Goal: Task Accomplishment & Management: Manage account settings

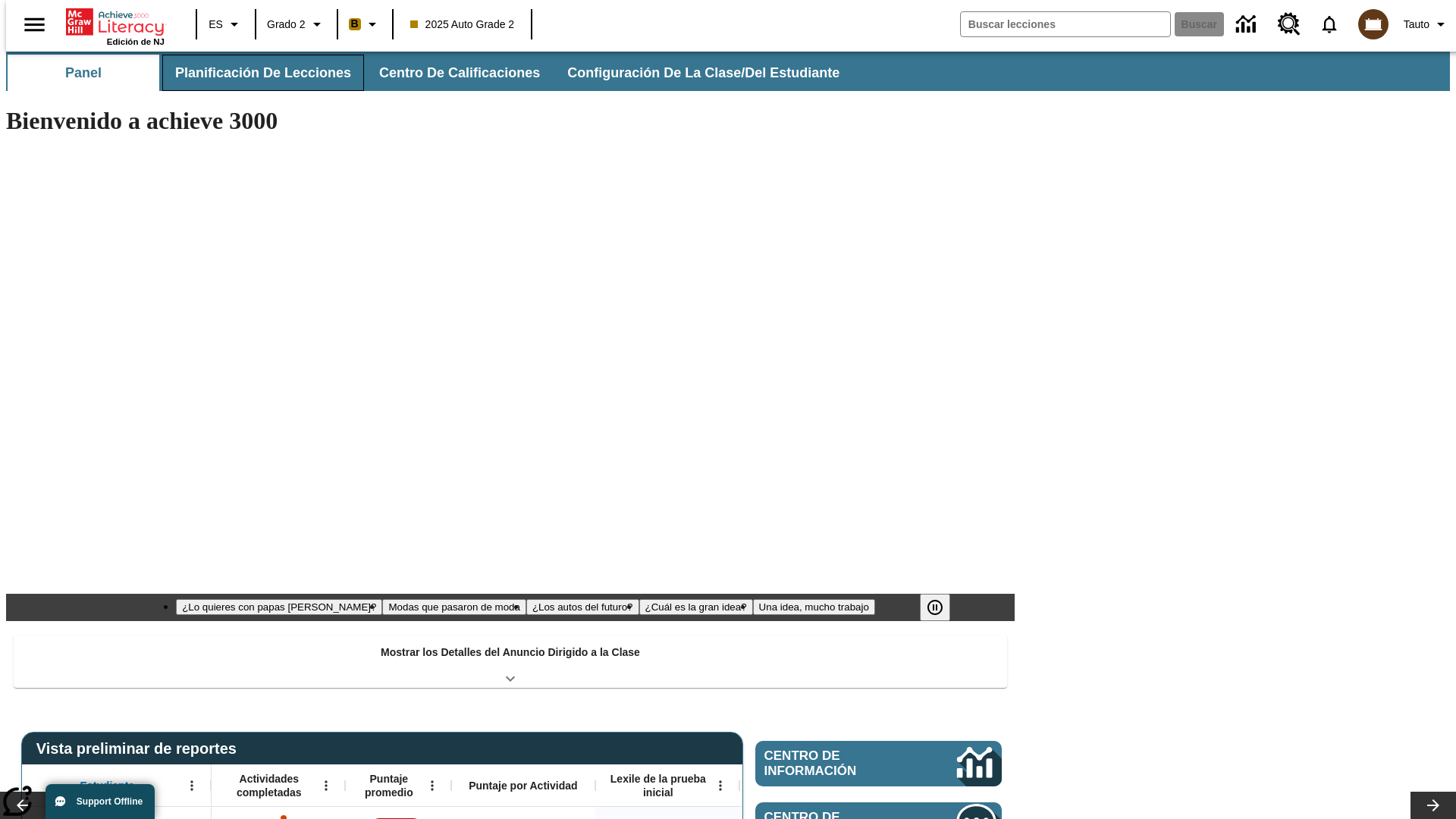
click at [254, 73] on button "Planificación de lecciones" at bounding box center [263, 73] width 202 height 36
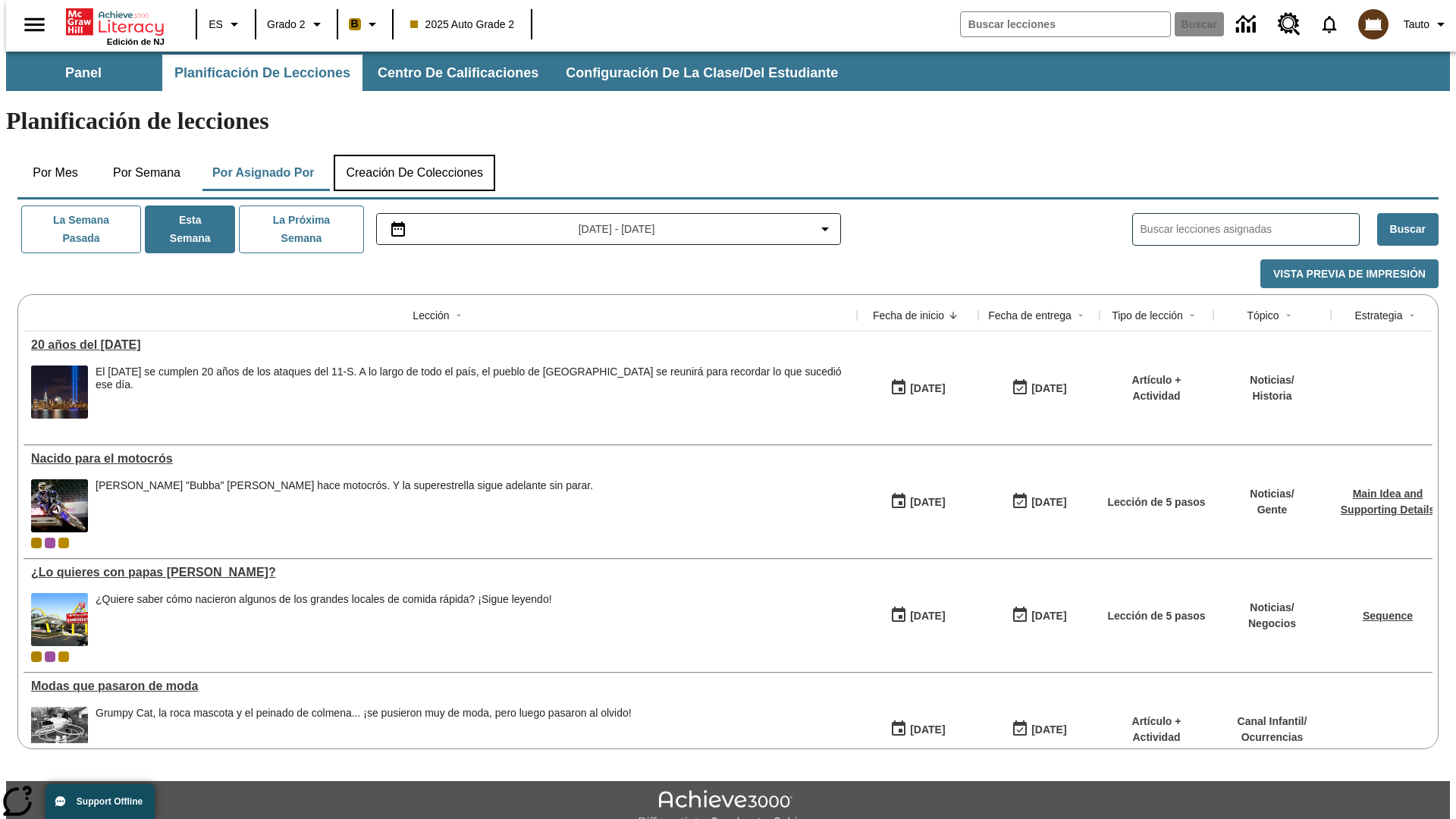
click at [414, 155] on button "Creación de colecciones" at bounding box center [415, 173] width 161 height 36
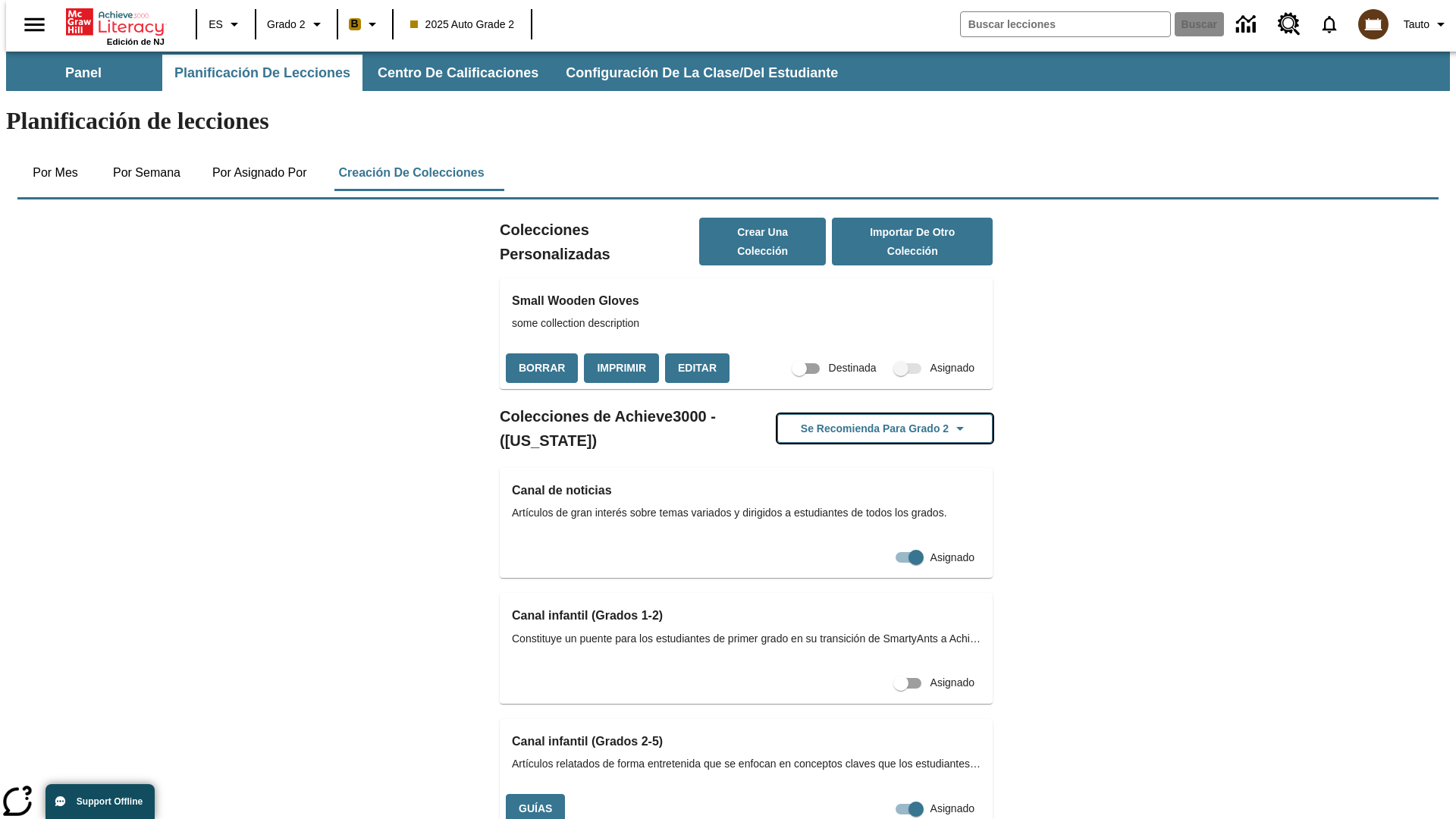
click at [861, 414] on button "Se recomienda para Grado 2" at bounding box center [885, 428] width 215 height 29
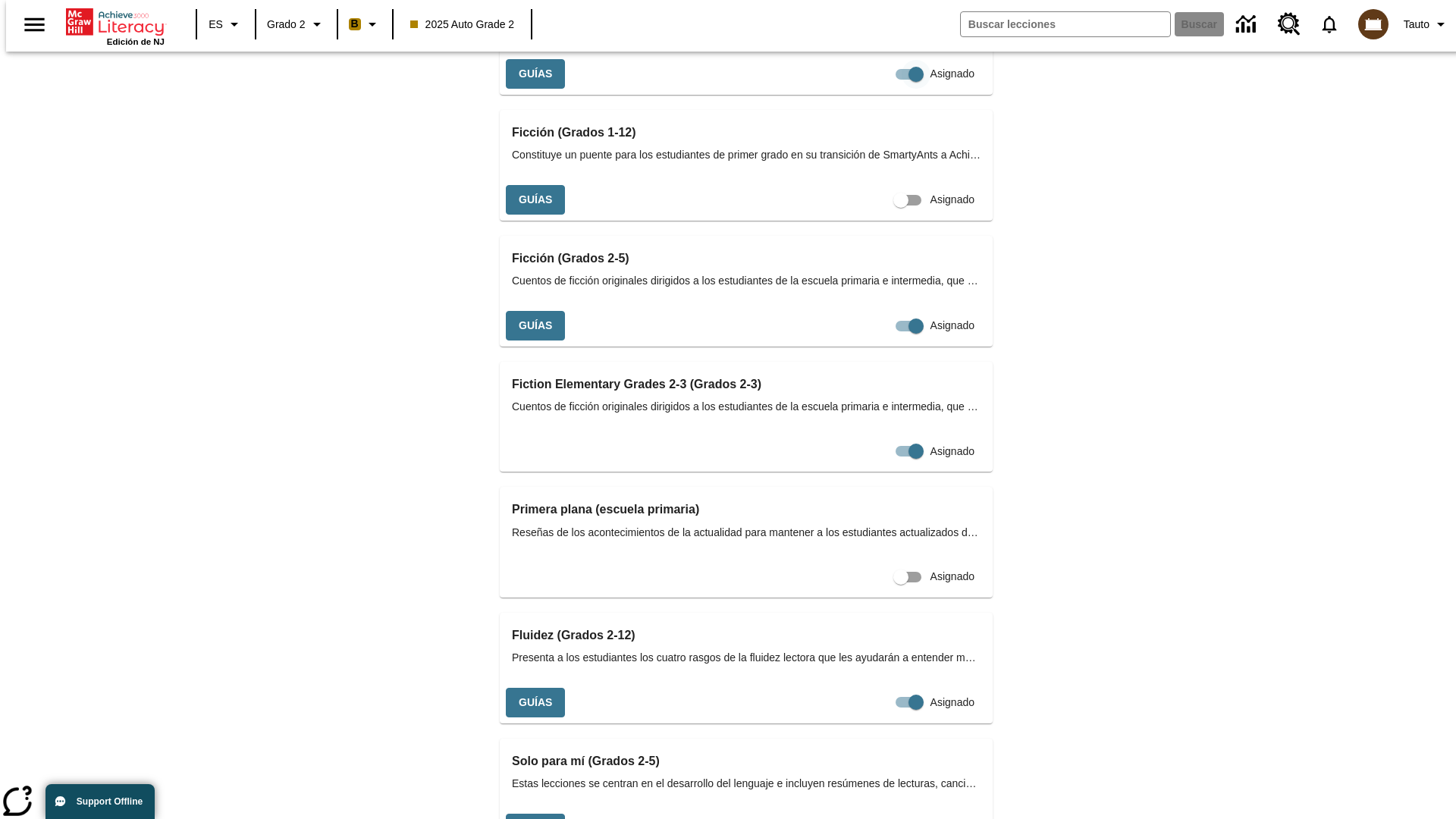
click at [873, 88] on input "Asignado" at bounding box center [916, 75] width 87 height 29
checkbox input "false"
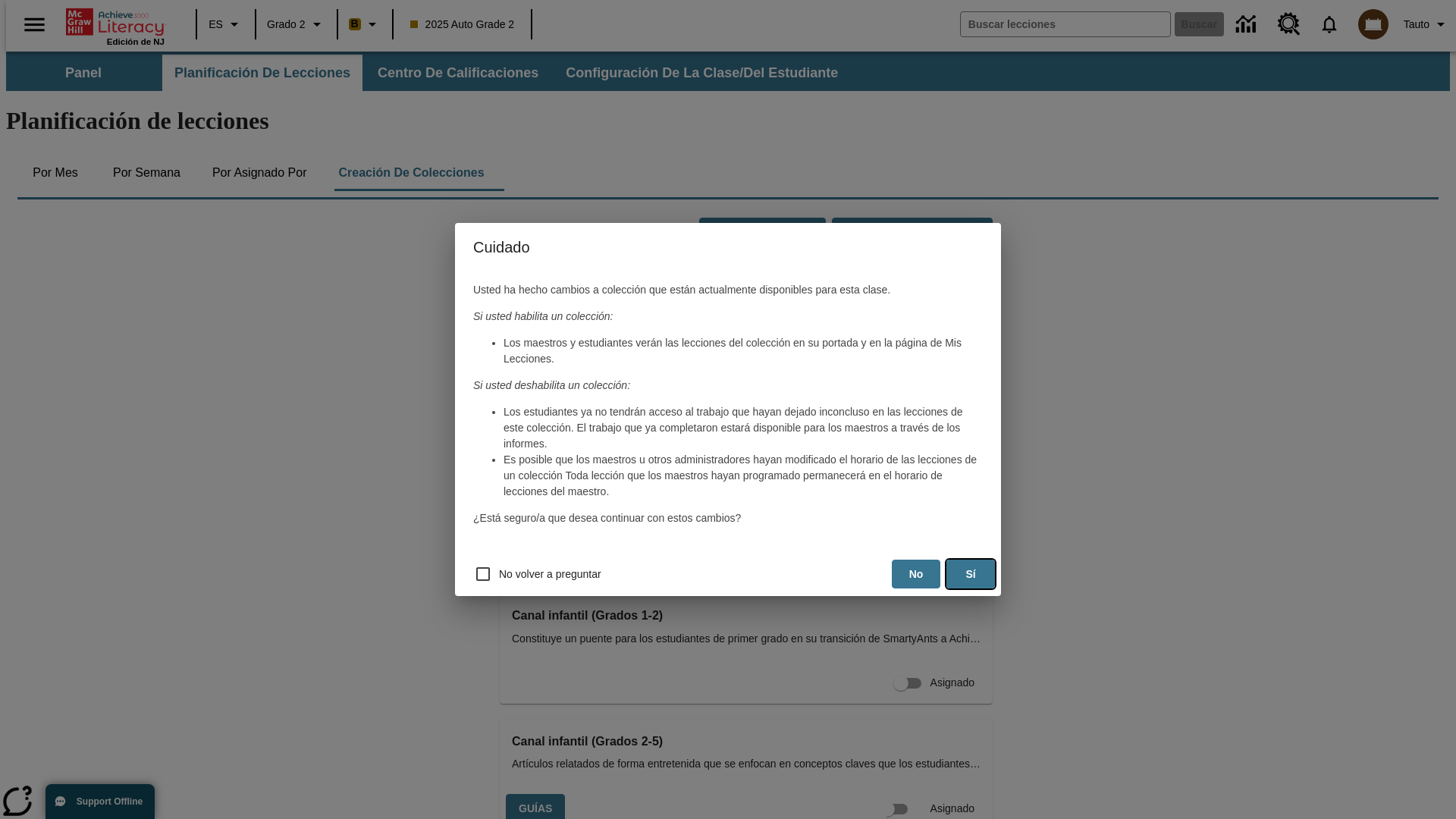
click at [971, 574] on button "Sí" at bounding box center [971, 574] width 49 height 29
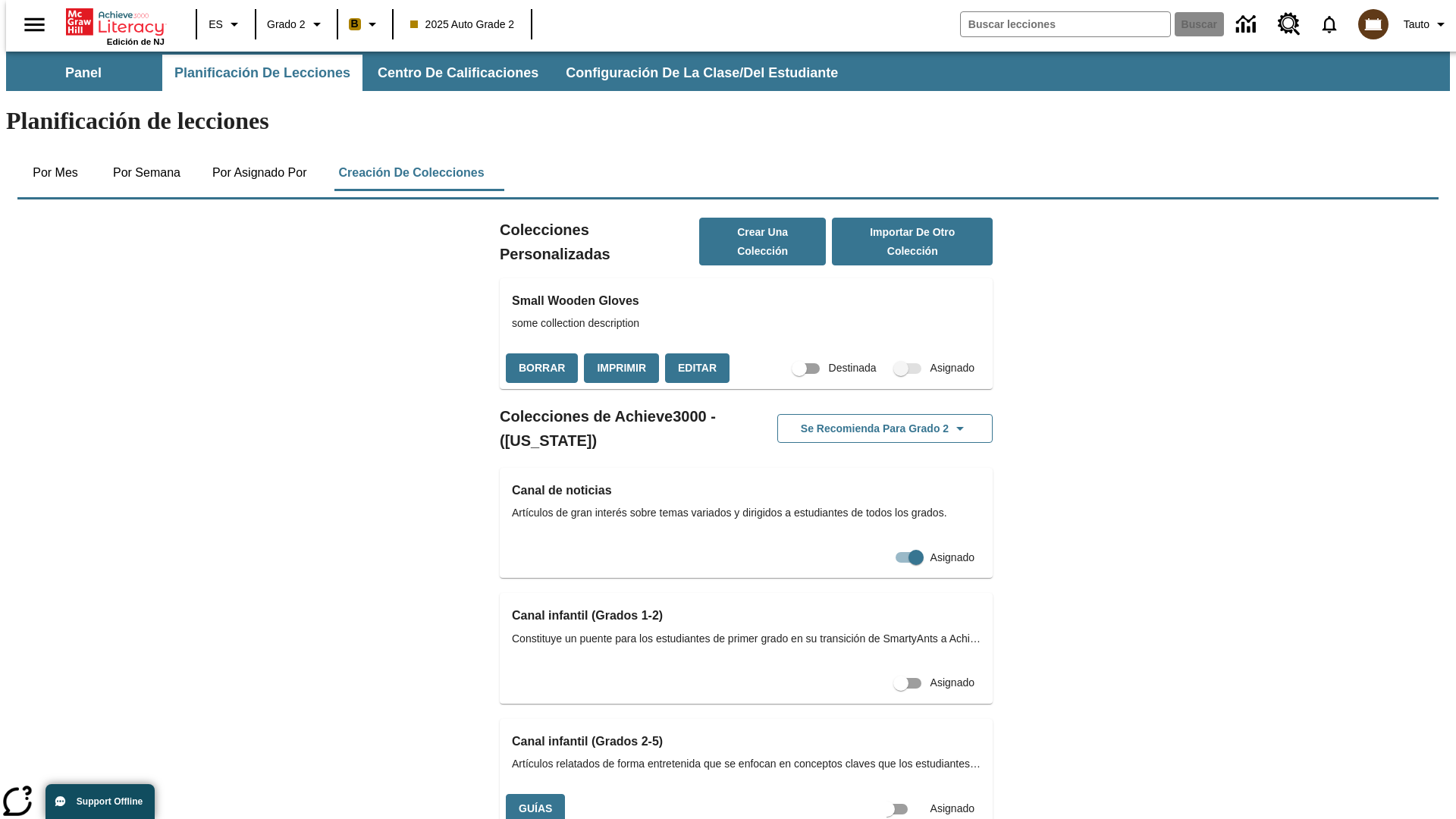
scroll to position [0, 14]
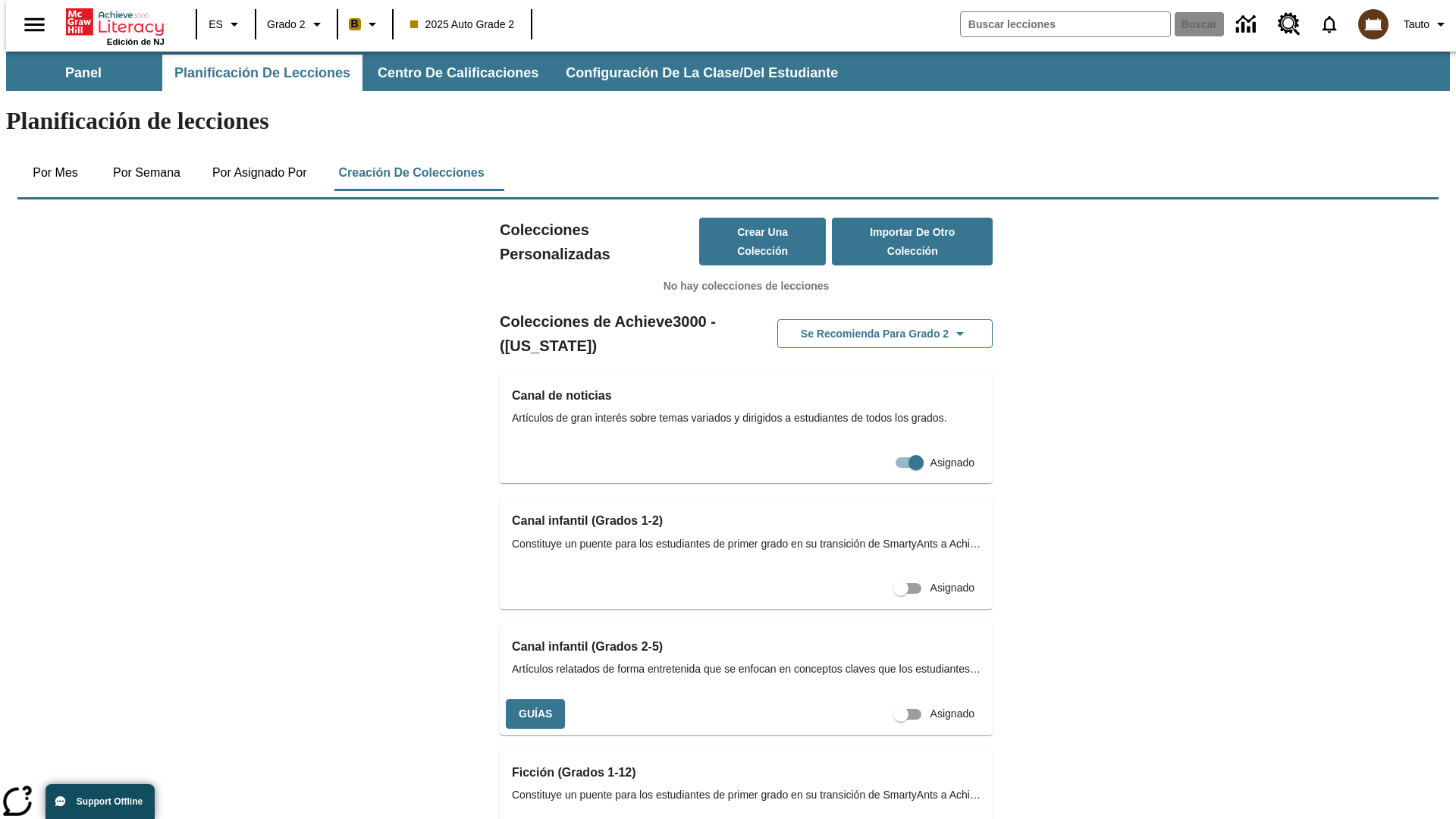
click at [874, 701] on input "Asignado" at bounding box center [901, 715] width 87 height 29
checkbox input "true"
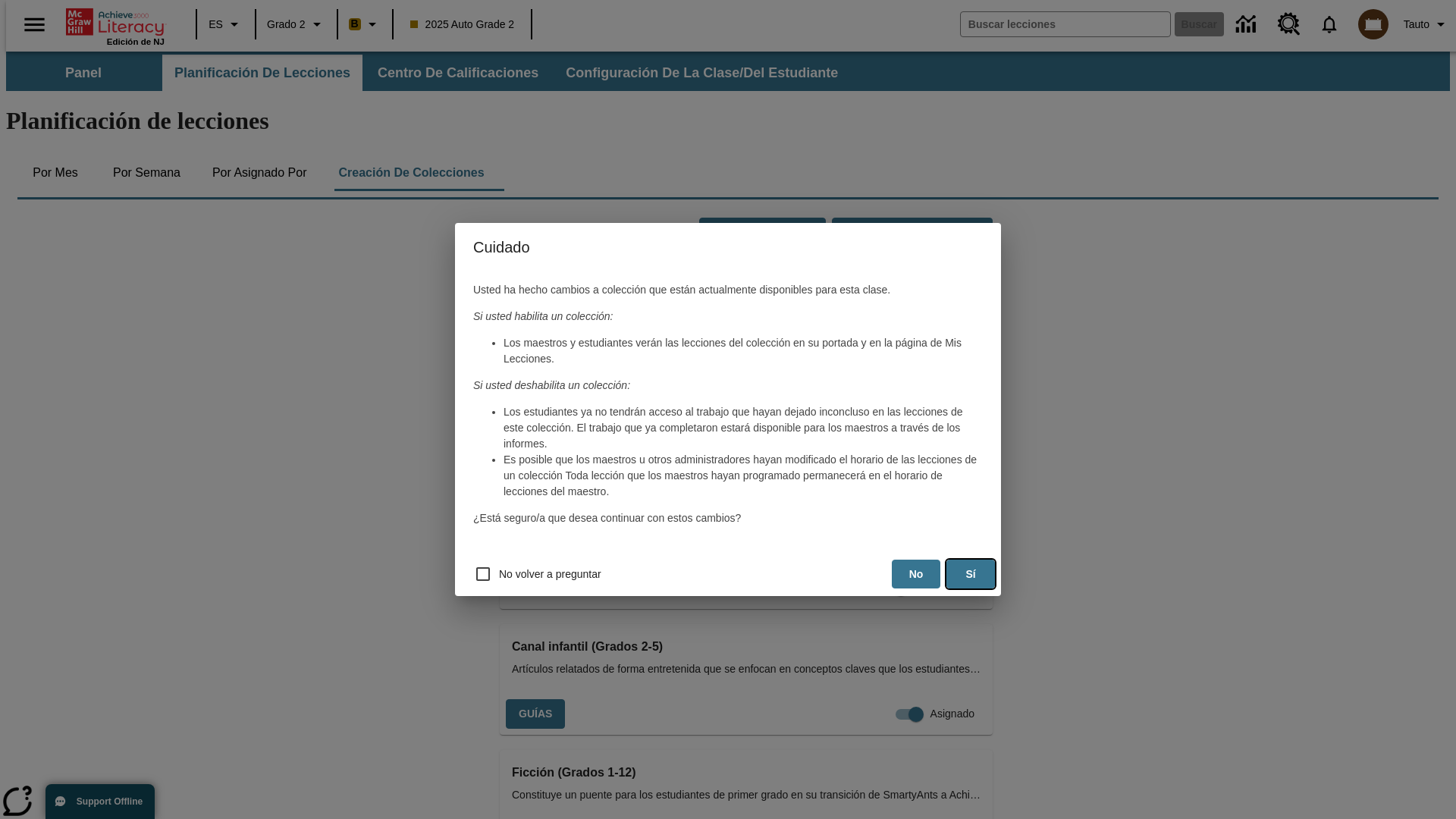
click at [971, 574] on button "Sí" at bounding box center [971, 574] width 49 height 29
